Goal: Task Accomplishment & Management: Manage account settings

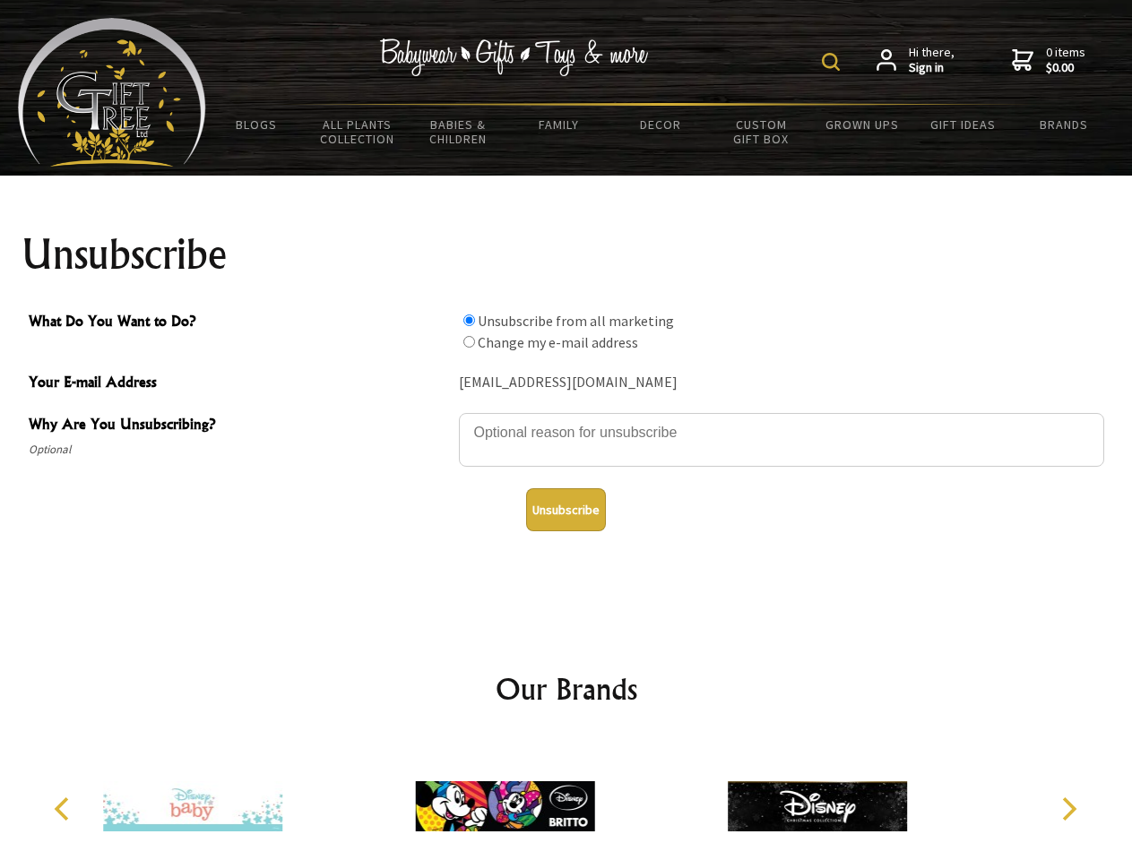
click at [833, 62] on img at bounding box center [831, 62] width 18 height 18
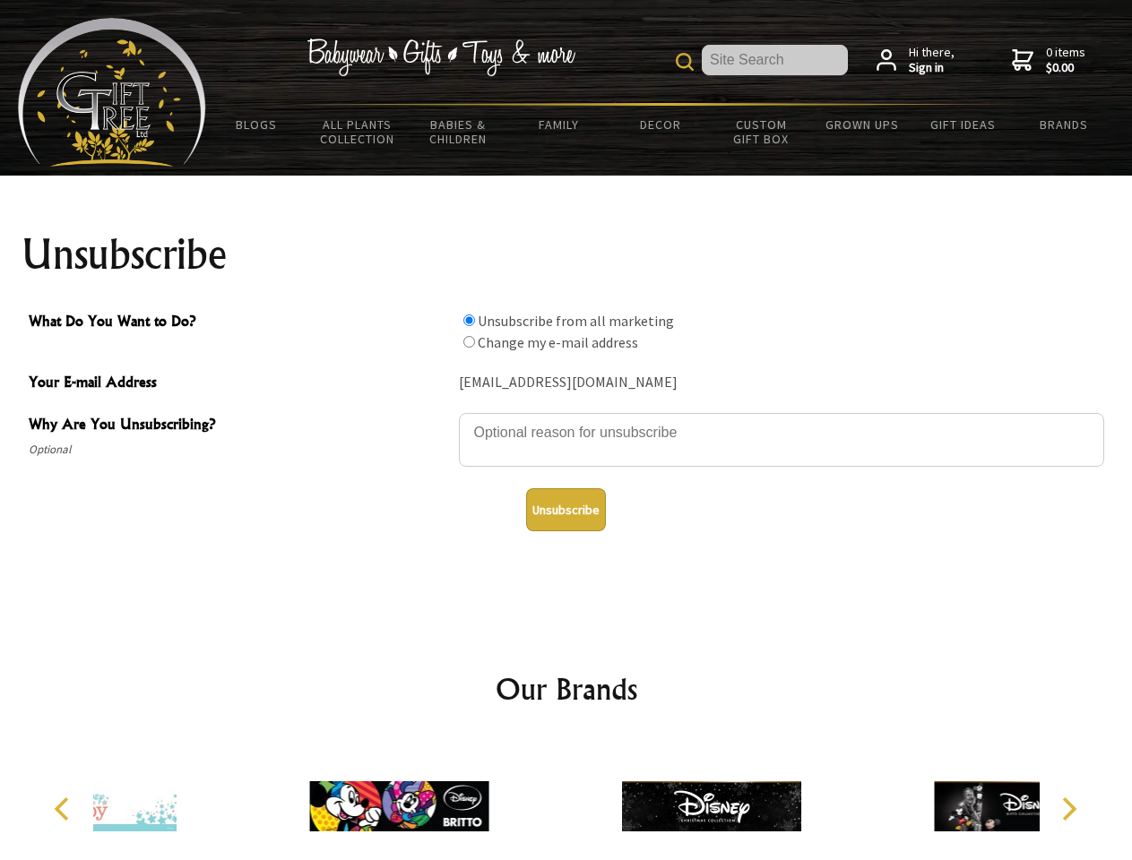
click at [566, 419] on textarea "Why Are You Unsubscribing?" at bounding box center [781, 440] width 645 height 54
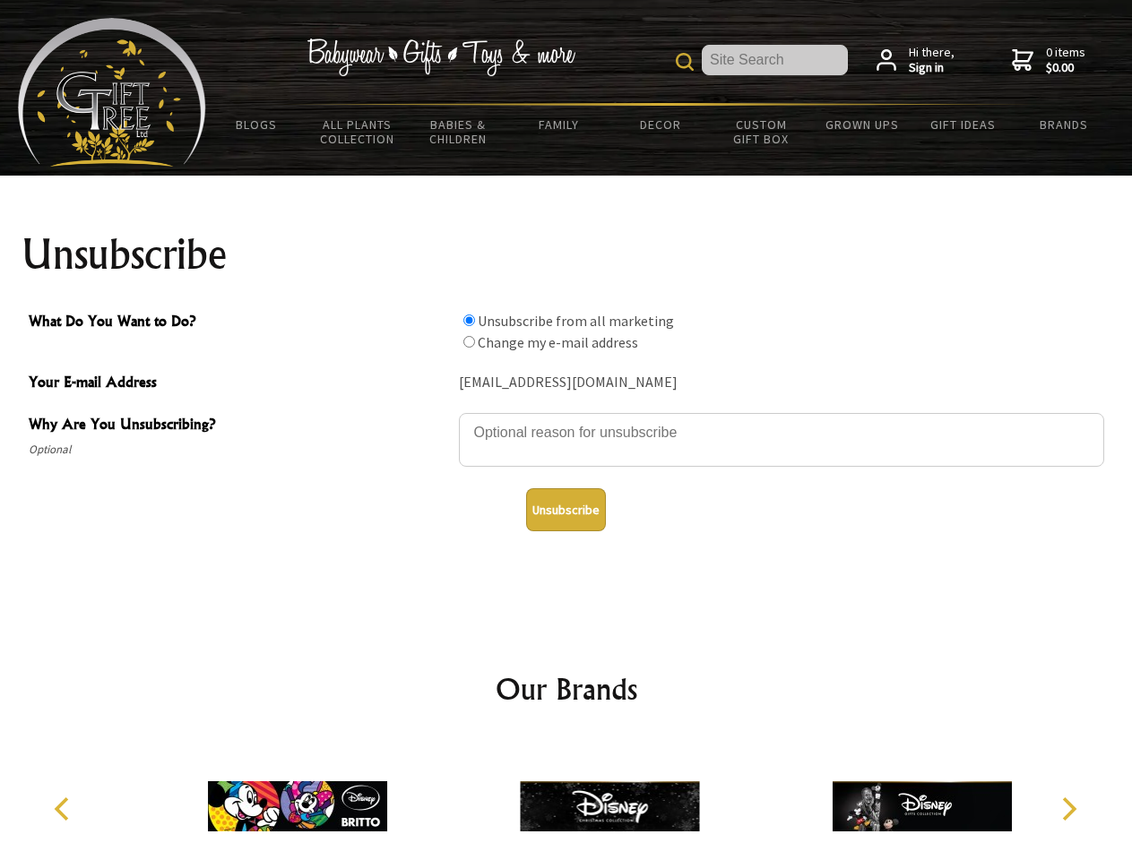
click at [469, 320] on input "What Do You Want to Do?" at bounding box center [469, 320] width 12 height 12
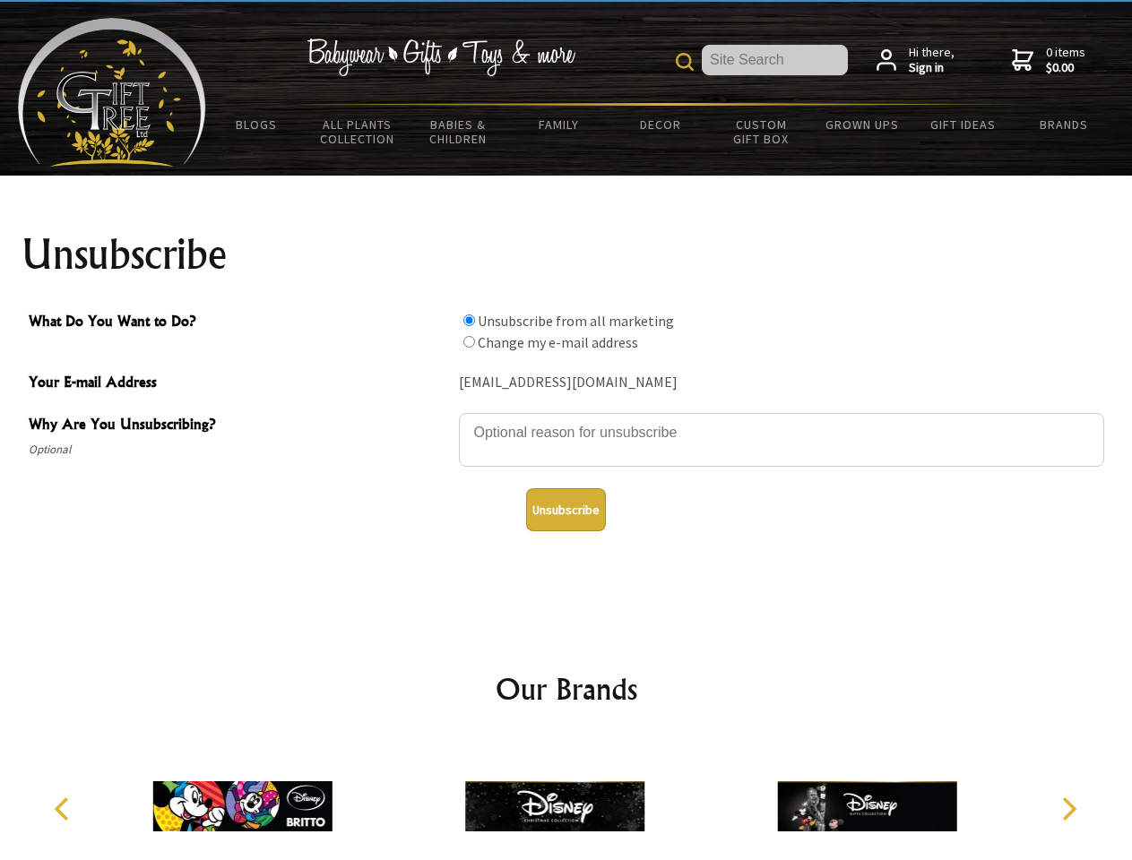
click at [469, 341] on input "What Do You Want to Do?" at bounding box center [469, 342] width 12 height 12
click at [565, 510] on button "Unsubscribe" at bounding box center [566, 509] width 80 height 43
click at [65, 809] on icon "Previous" at bounding box center [63, 808] width 23 height 23
click at [1068, 809] on icon "Next" at bounding box center [1066, 808] width 23 height 23
radio input "true"
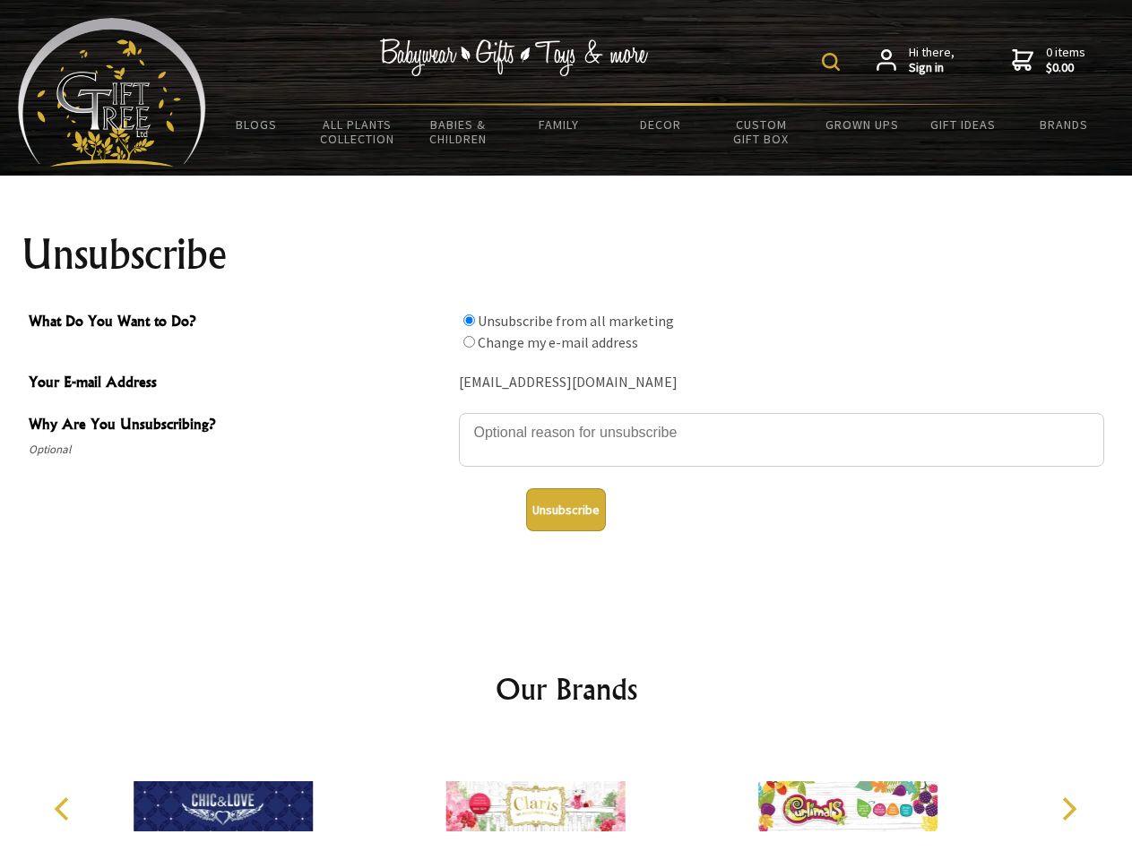
click at [833, 62] on img at bounding box center [831, 62] width 18 height 18
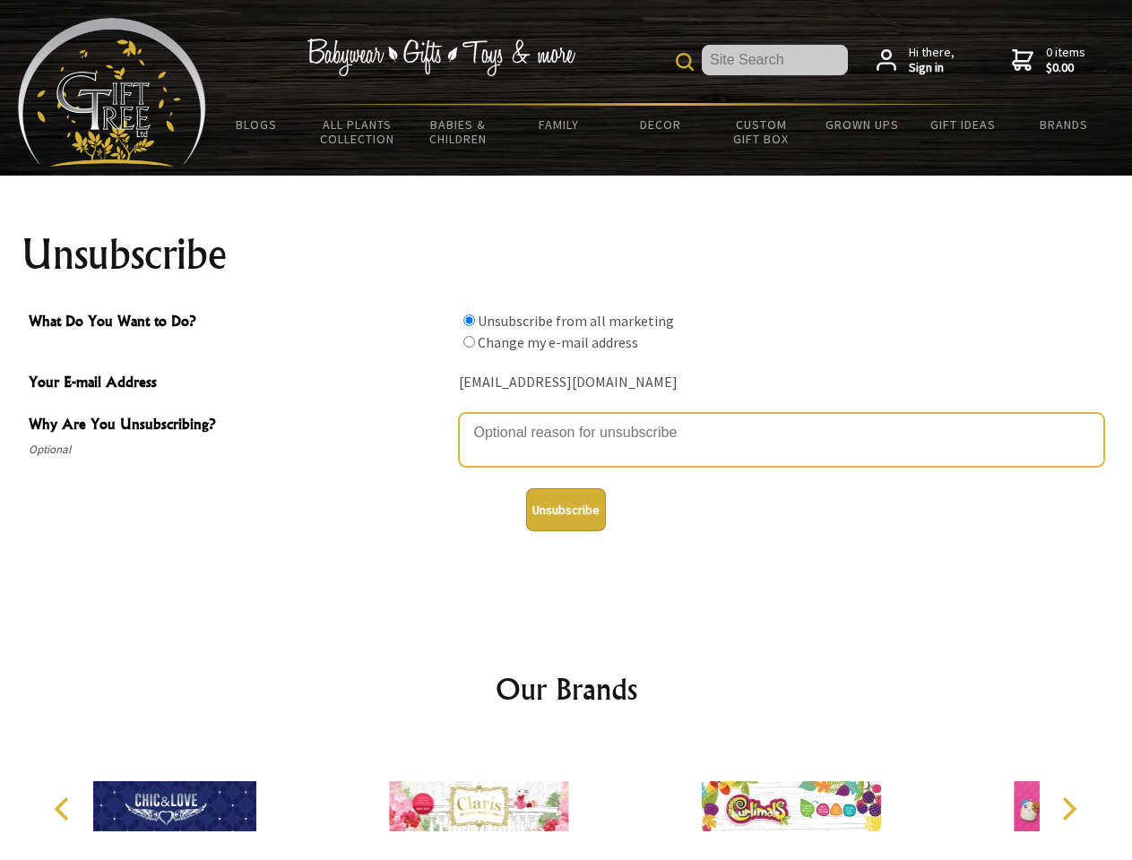
click at [566, 419] on textarea "Why Are You Unsubscribing?" at bounding box center [781, 440] width 645 height 54
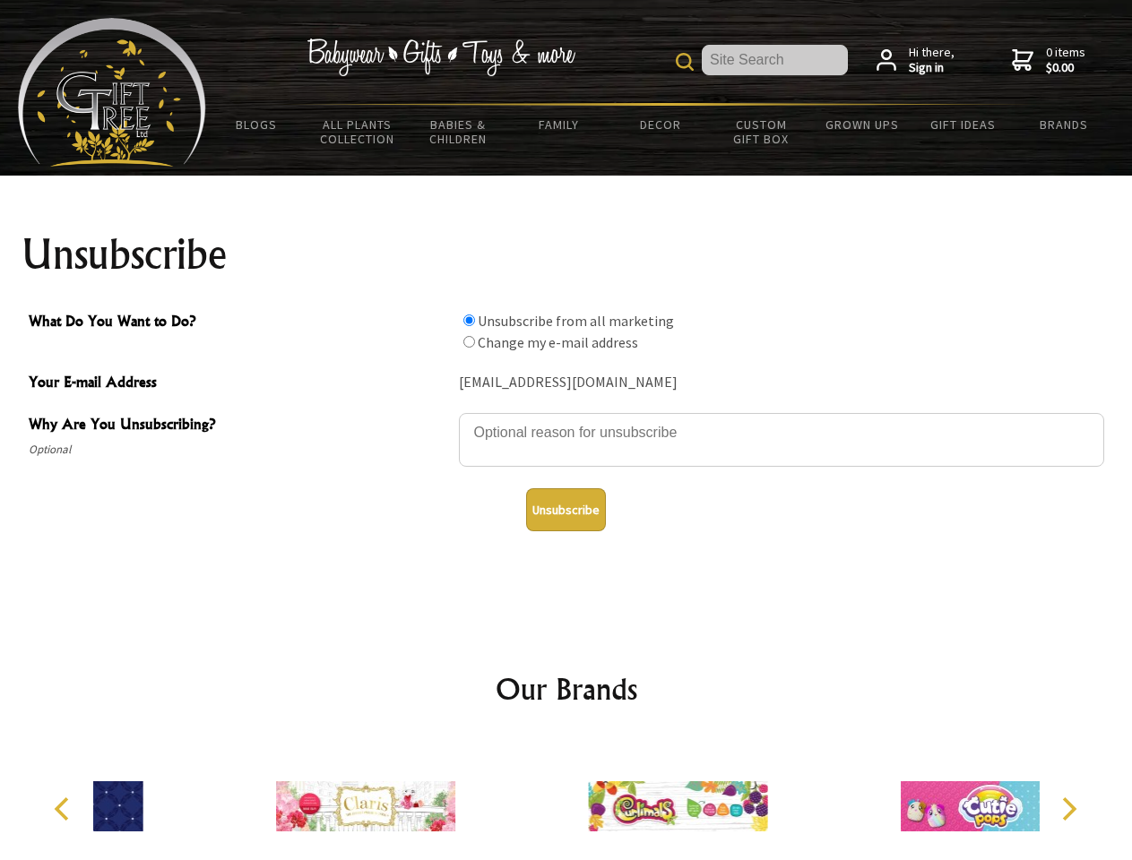
click at [469, 320] on input "What Do You Want to Do?" at bounding box center [469, 320] width 12 height 12
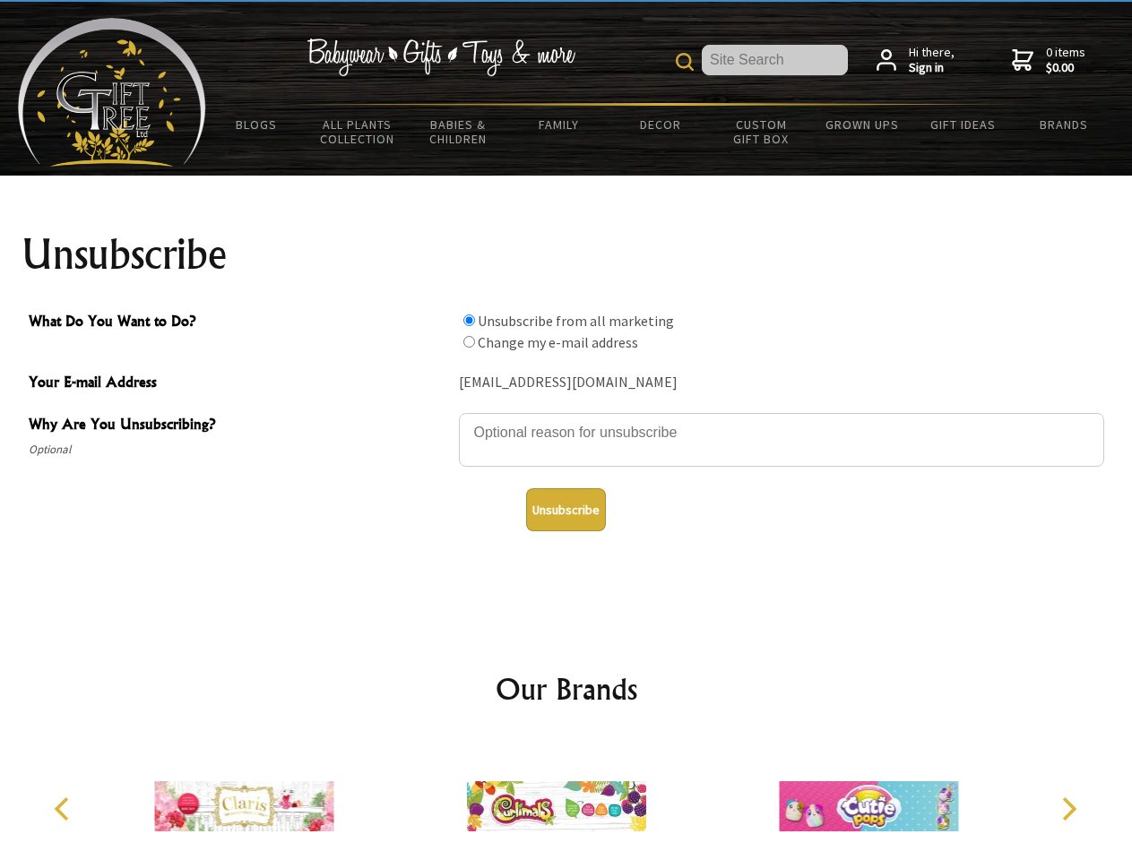
click at [469, 341] on input "What Do You Want to Do?" at bounding box center [469, 342] width 12 height 12
radio input "true"
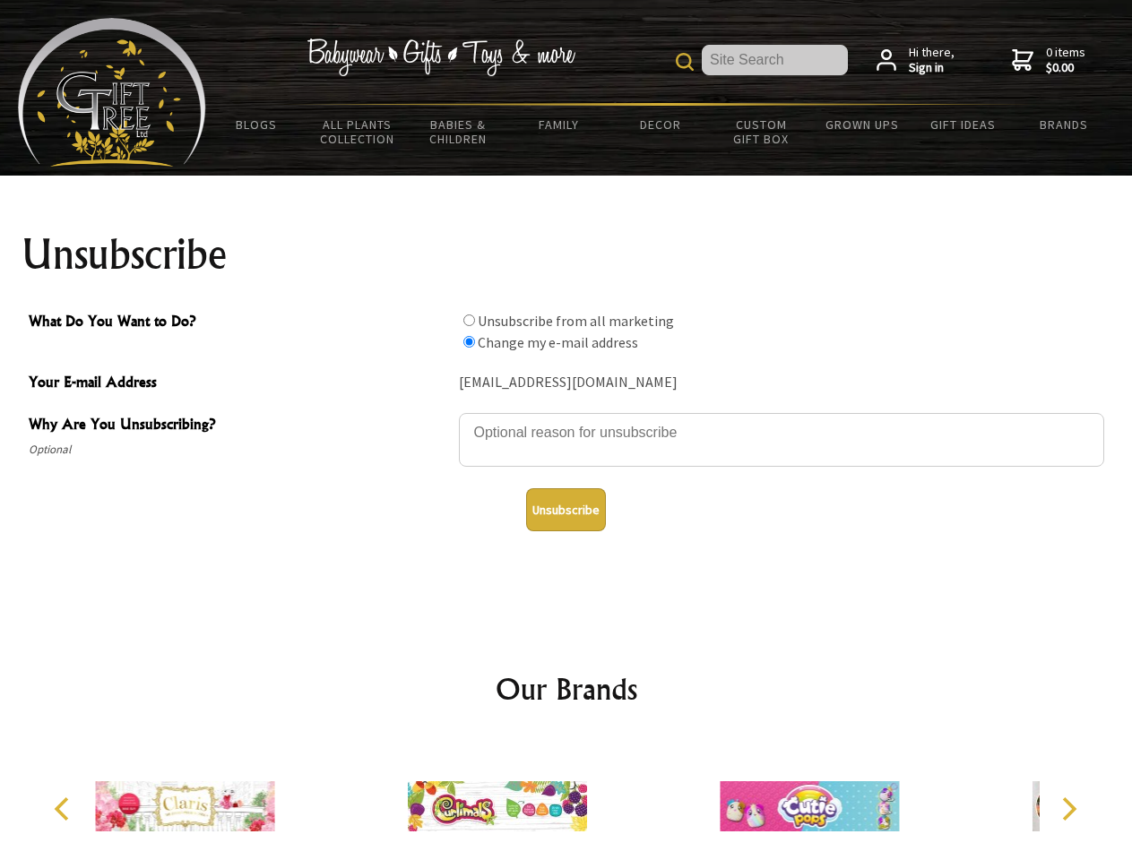
click at [565, 510] on button "Unsubscribe" at bounding box center [566, 509] width 80 height 43
click at [566, 799] on div at bounding box center [497, 809] width 312 height 140
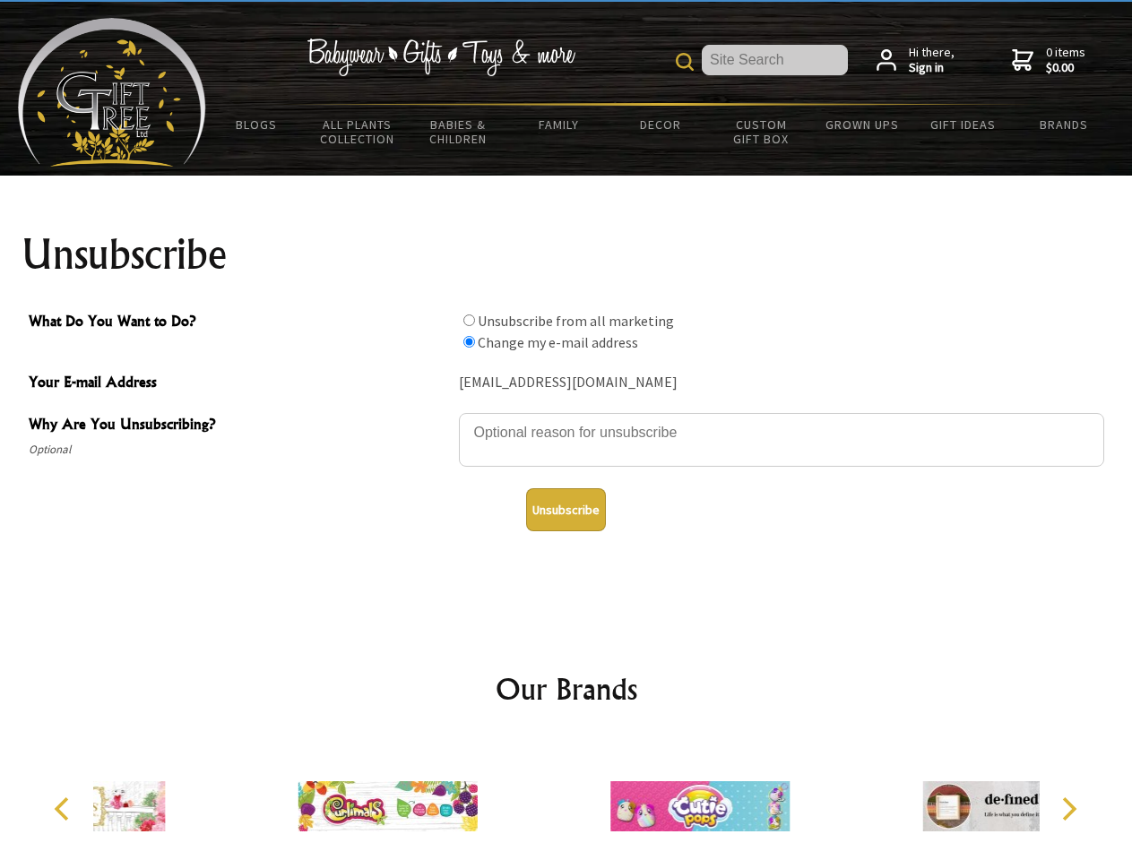
click at [65, 809] on icon "Previous" at bounding box center [63, 808] width 23 height 23
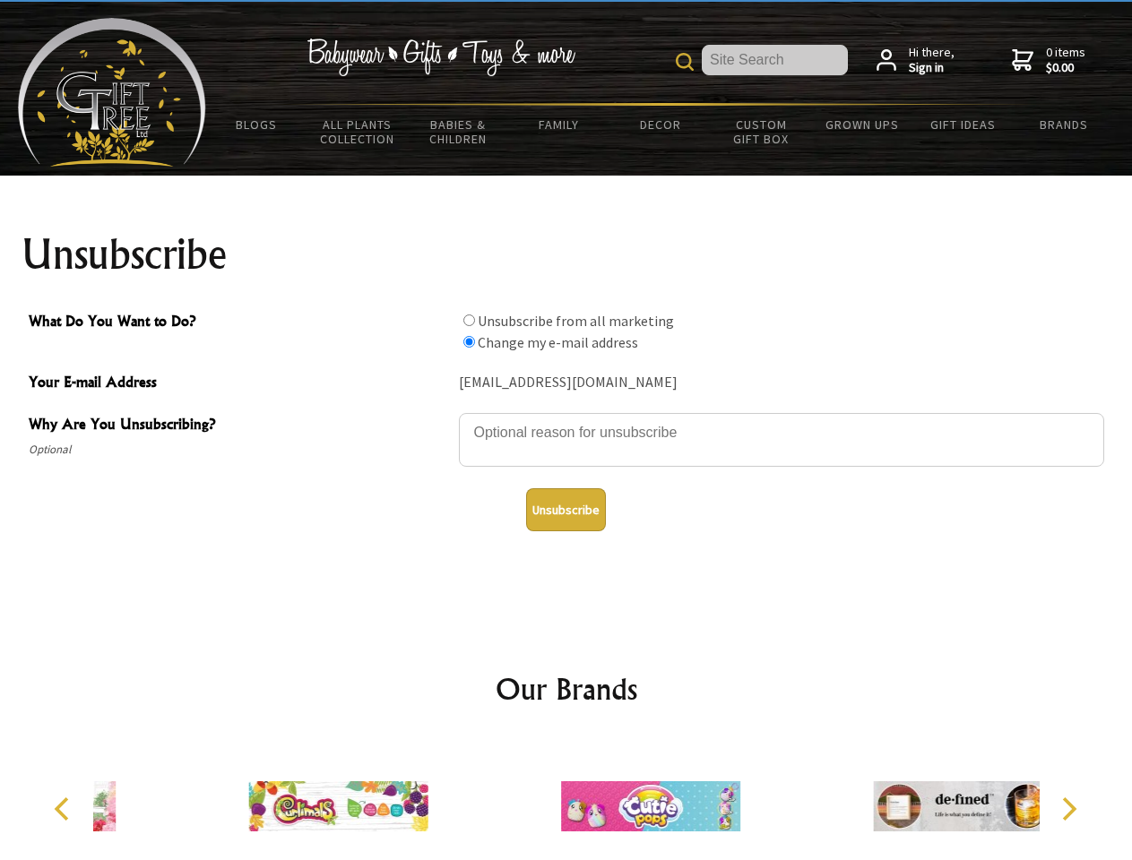
click at [1068, 809] on icon "Next" at bounding box center [1066, 808] width 23 height 23
